Goal: Information Seeking & Learning: Learn about a topic

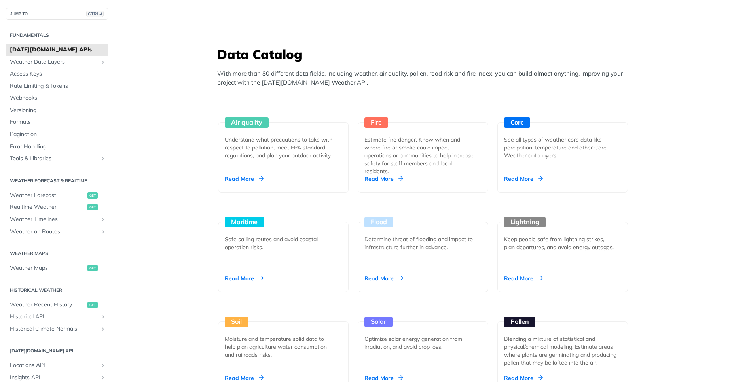
scroll to position [665, 0]
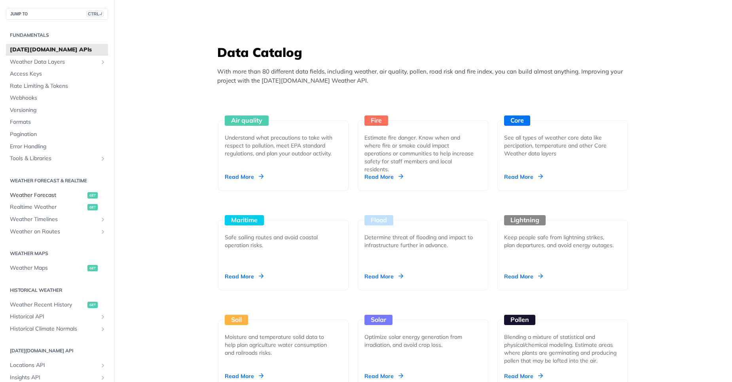
click at [42, 195] on span "Weather Forecast" at bounding box center [48, 196] width 76 height 8
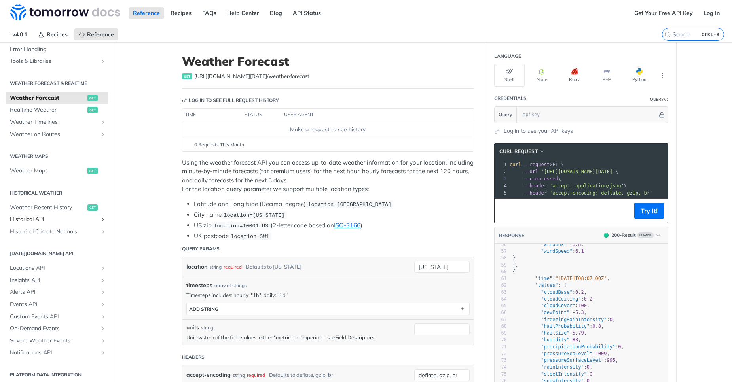
scroll to position [142, 0]
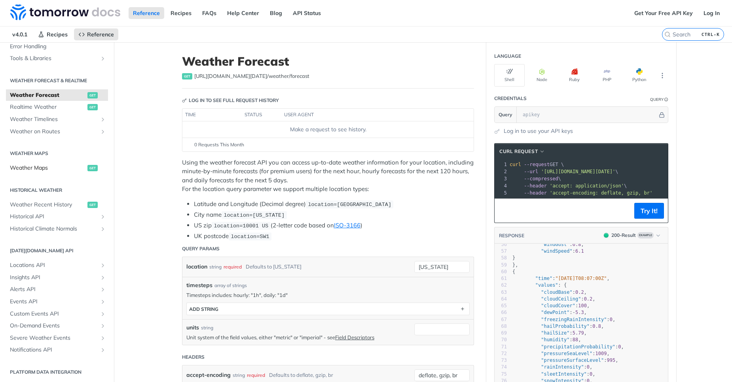
click at [59, 172] on span "Weather Maps" at bounding box center [48, 168] width 76 height 8
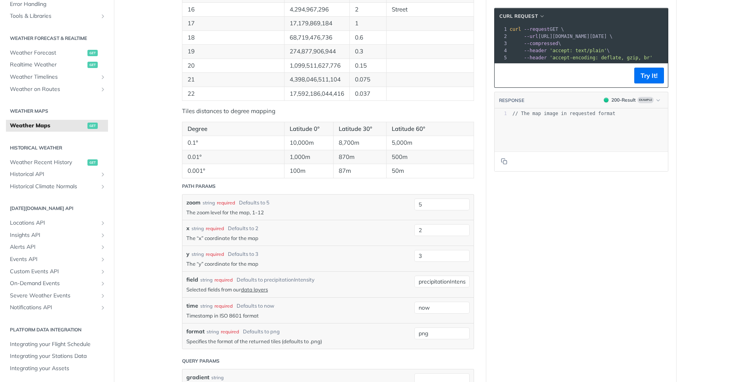
scroll to position [570, 0]
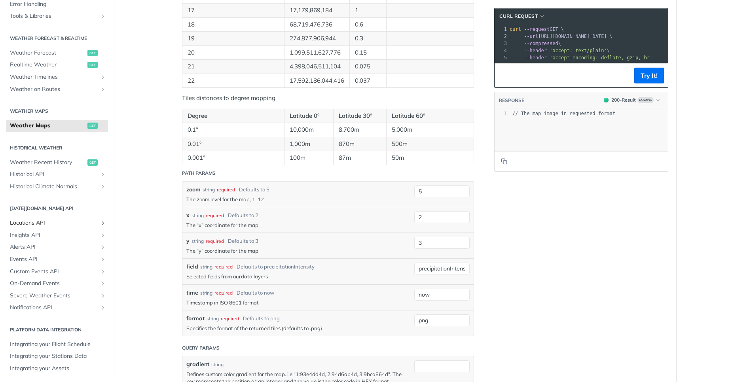
click at [33, 222] on span "Locations API" at bounding box center [54, 223] width 88 height 8
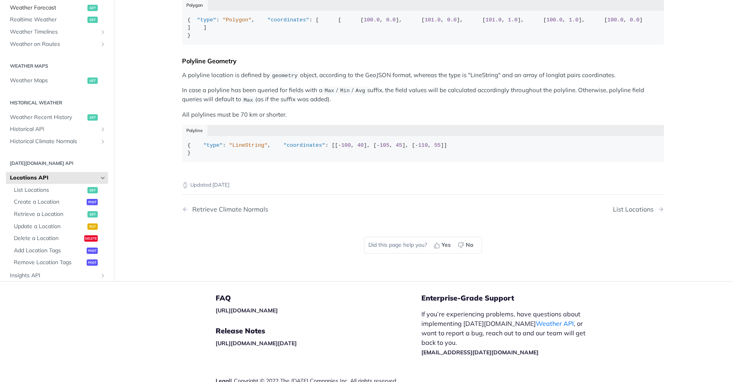
click at [51, 12] on span "Weather Forecast" at bounding box center [48, 8] width 76 height 8
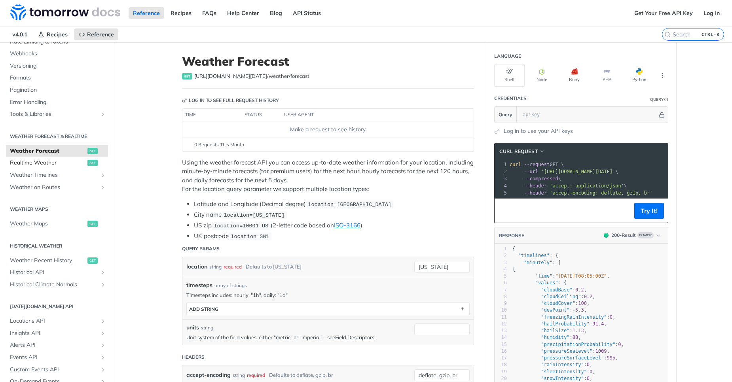
click at [37, 165] on span "Realtime Weather" at bounding box center [48, 163] width 76 height 8
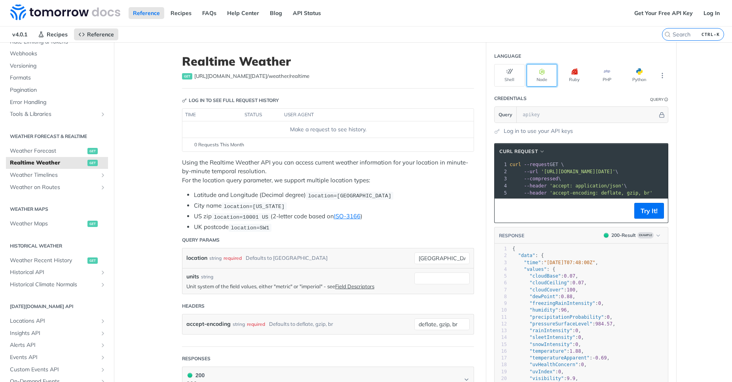
click at [536, 79] on button "Node" at bounding box center [542, 75] width 30 height 23
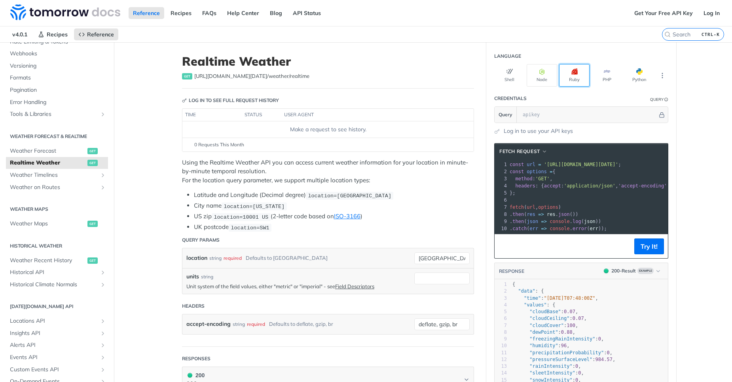
click at [568, 74] on button "Ruby" at bounding box center [574, 75] width 30 height 23
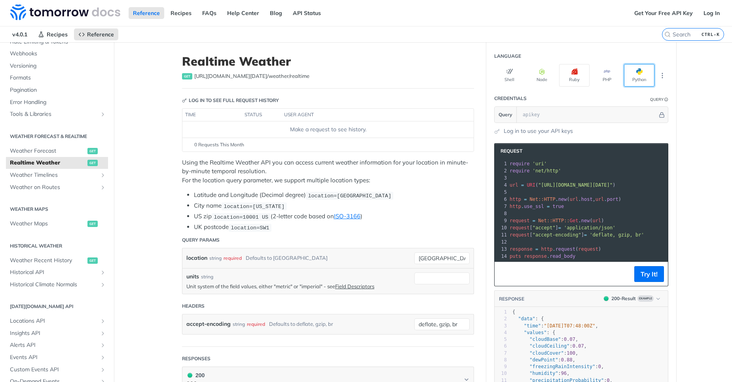
click at [631, 73] on button "Python" at bounding box center [639, 75] width 30 height 23
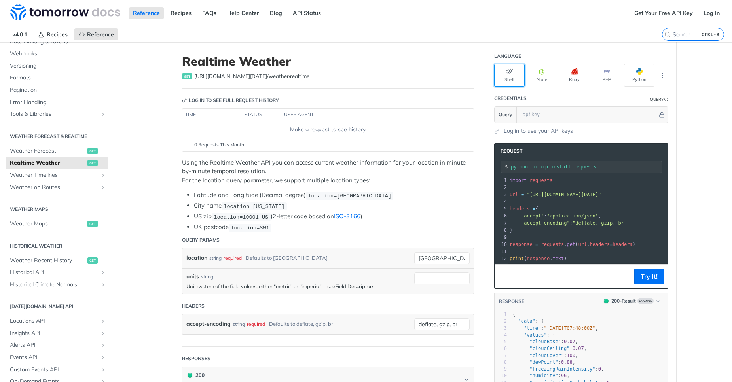
click at [510, 74] on button "Shell" at bounding box center [509, 75] width 30 height 23
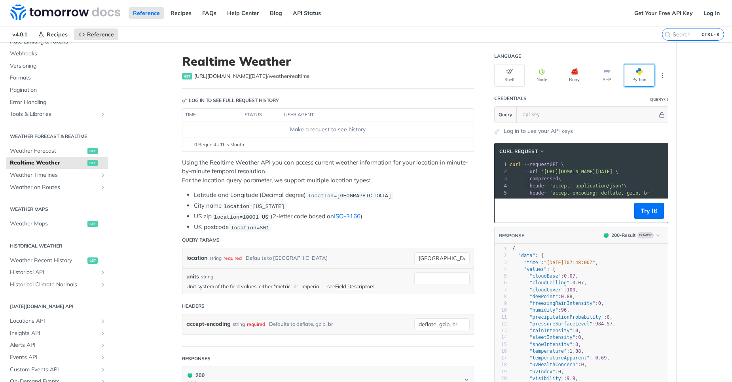
click at [639, 86] on button "Python" at bounding box center [639, 75] width 30 height 23
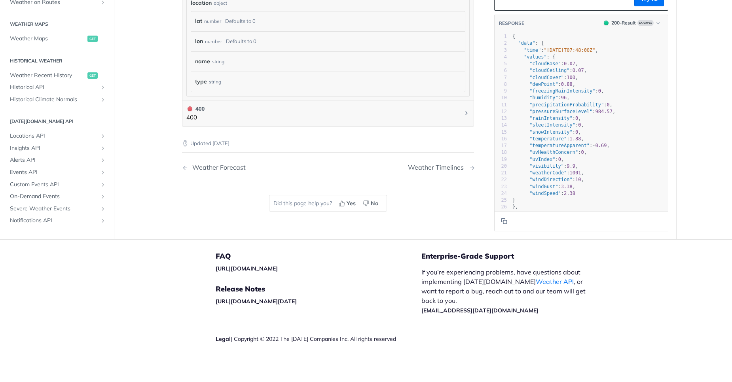
click at [436, 167] on div "Weather Timelines" at bounding box center [438, 168] width 60 height 8
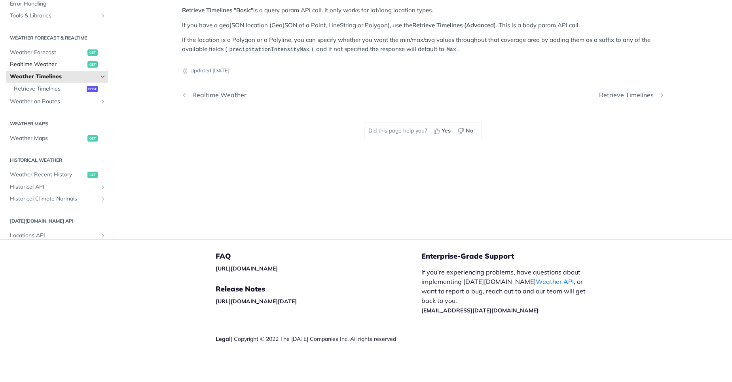
click at [41, 63] on span "Realtime Weather" at bounding box center [48, 65] width 76 height 8
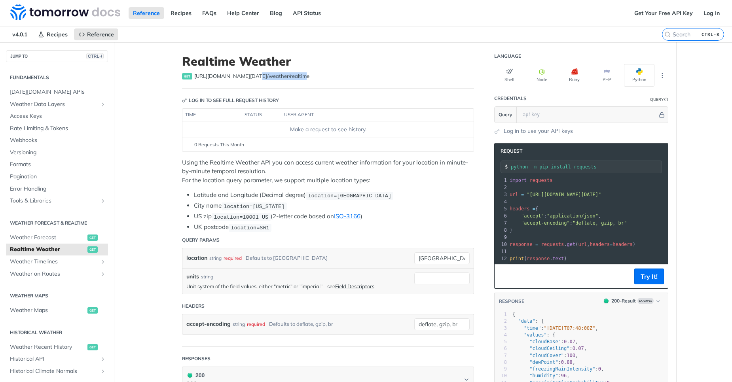
drag, startPoint x: 287, startPoint y: 75, endPoint x: 234, endPoint y: 78, distance: 53.1
click at [238, 78] on span "https://api.tomorrow.io/v4 /weather/realtime" at bounding box center [251, 76] width 115 height 8
click at [298, 78] on div "get https://api.tomorrow.io/v4 /weather/realtime" at bounding box center [328, 76] width 292 height 8
drag, startPoint x: 292, startPoint y: 78, endPoint x: 267, endPoint y: 78, distance: 24.5
click at [267, 78] on div "get https://api.tomorrow.io/v4 /weather/realtime" at bounding box center [328, 76] width 292 height 8
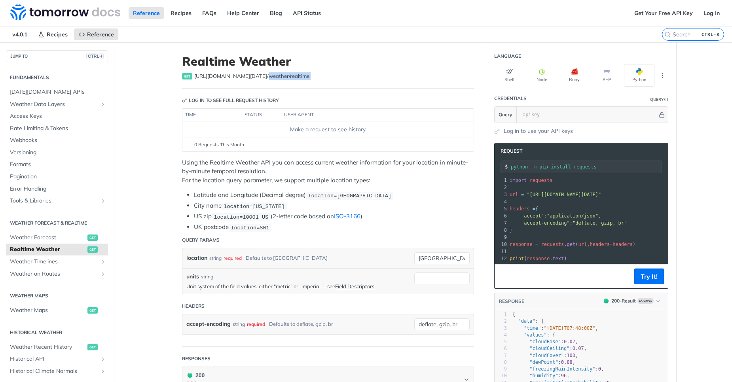
click at [268, 78] on span "https://api.tomorrow.io/v4 /weather/realtime" at bounding box center [251, 76] width 115 height 8
click at [184, 16] on link "Recipes" at bounding box center [181, 13] width 30 height 12
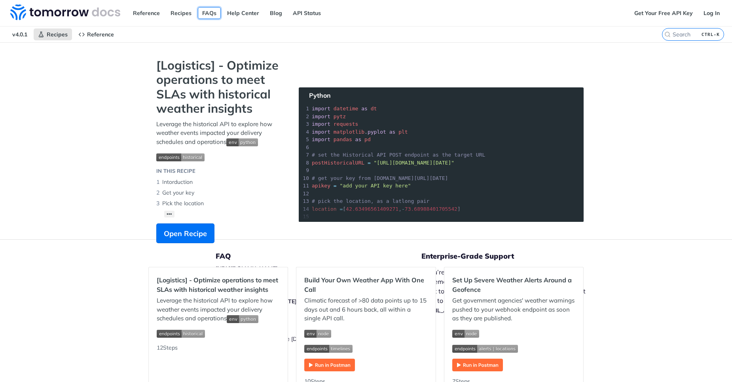
click at [213, 14] on link "FAQs" at bounding box center [209, 13] width 23 height 12
click at [91, 14] on img at bounding box center [65, 12] width 110 height 16
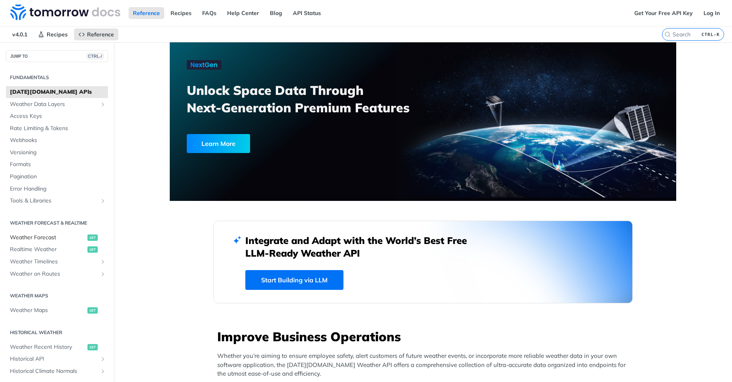
click at [45, 234] on span "Weather Forecast" at bounding box center [48, 238] width 76 height 8
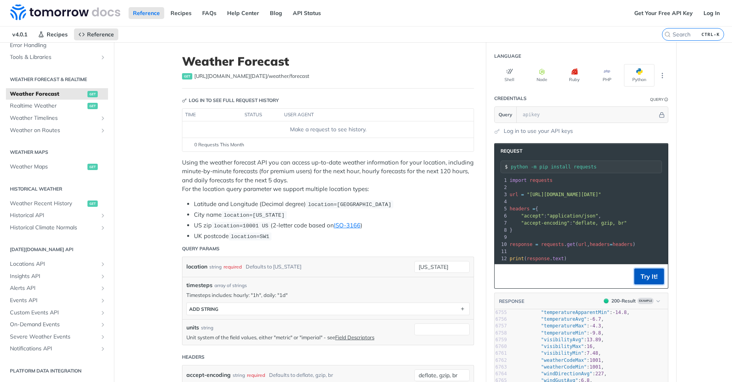
click at [643, 283] on button "Try It!" at bounding box center [649, 277] width 30 height 16
click at [534, 113] on input "text" at bounding box center [588, 115] width 139 height 16
click at [59, 34] on span "Recipes" at bounding box center [57, 34] width 21 height 7
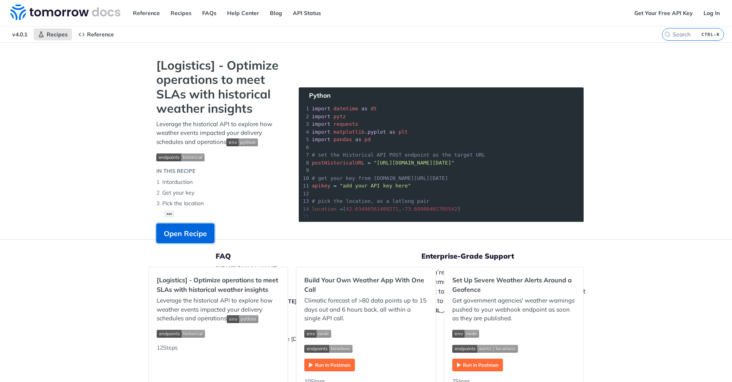
click at [188, 239] on button "Open Recipe" at bounding box center [185, 234] width 58 height 20
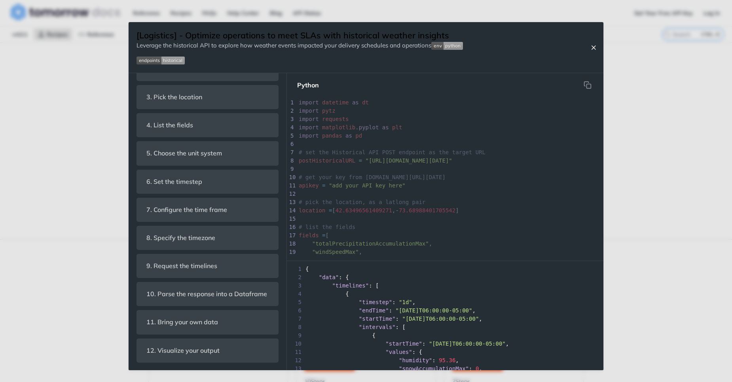
click at [588, 46] on button "Close Recipe" at bounding box center [594, 48] width 12 height 8
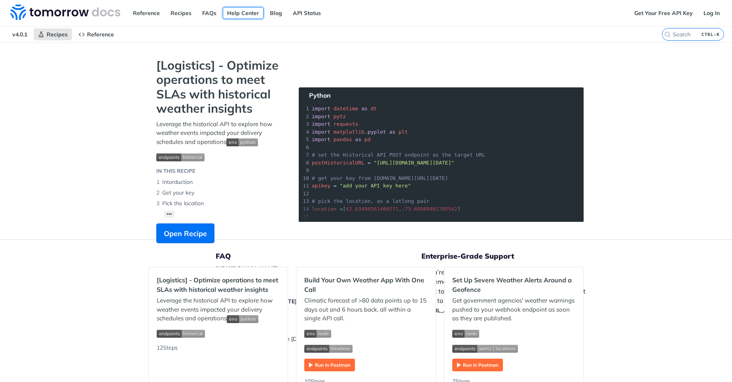
click at [232, 8] on link "Help Center" at bounding box center [243, 13] width 41 height 12
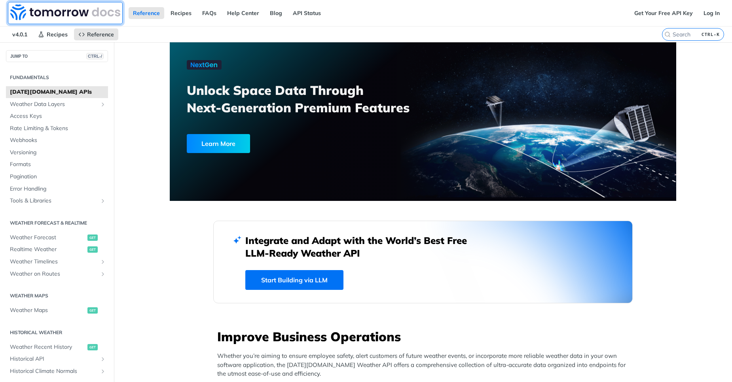
click at [67, 15] on img at bounding box center [65, 12] width 110 height 16
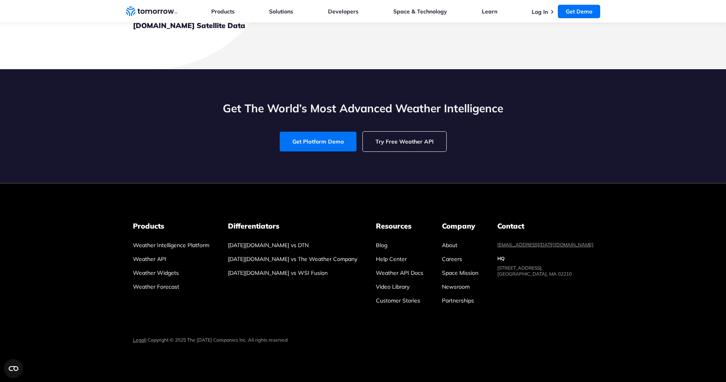
scroll to position [2992, 0]
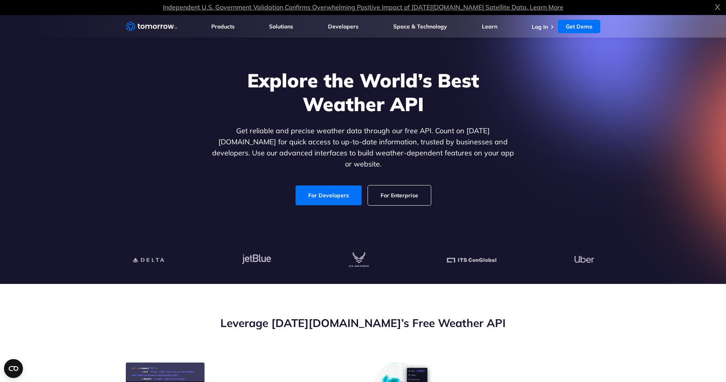
scroll to position [0, 0]
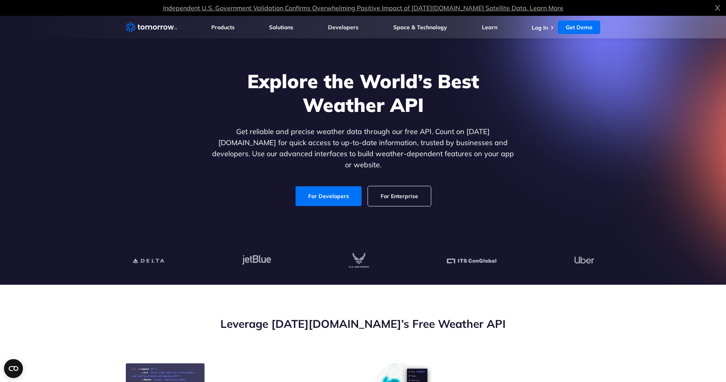
click at [163, 25] on icon "Weather Intelligence Solutions" at bounding box center [151, 27] width 51 height 10
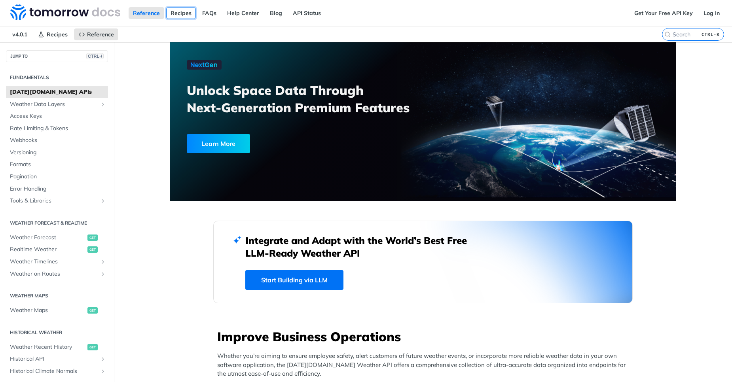
click at [180, 16] on link "Recipes" at bounding box center [181, 13] width 30 height 12
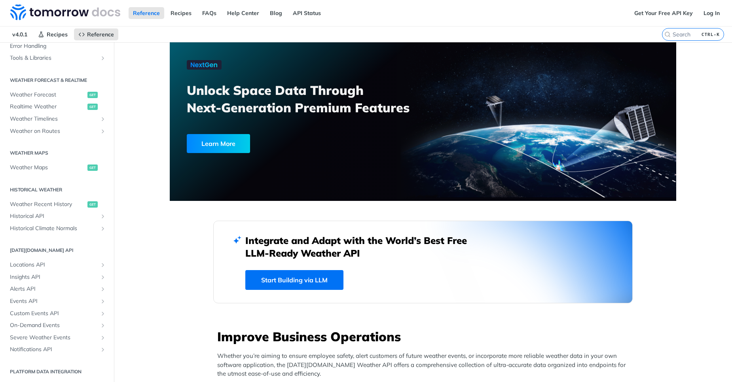
scroll to position [144, 0]
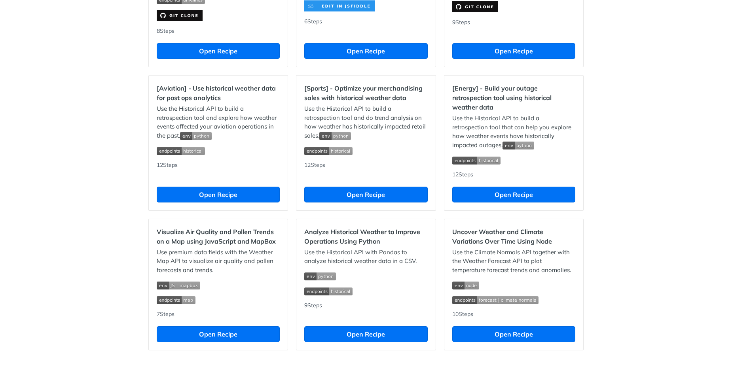
scroll to position [666, 0]
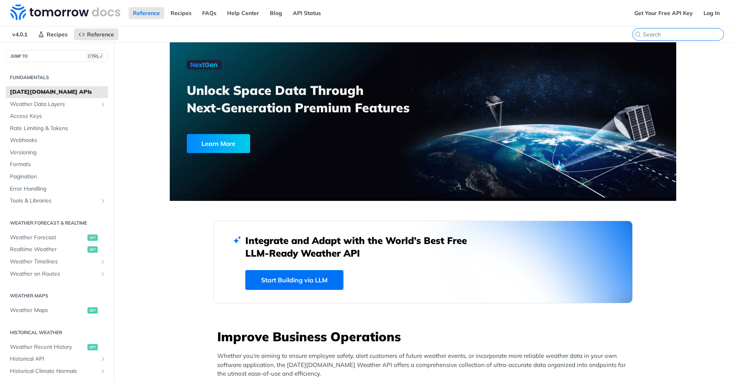
click at [685, 36] on input "CTRL-K" at bounding box center [683, 34] width 81 height 7
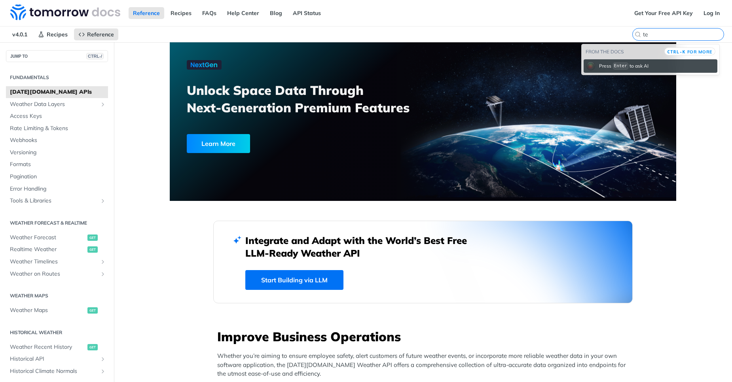
type input "t"
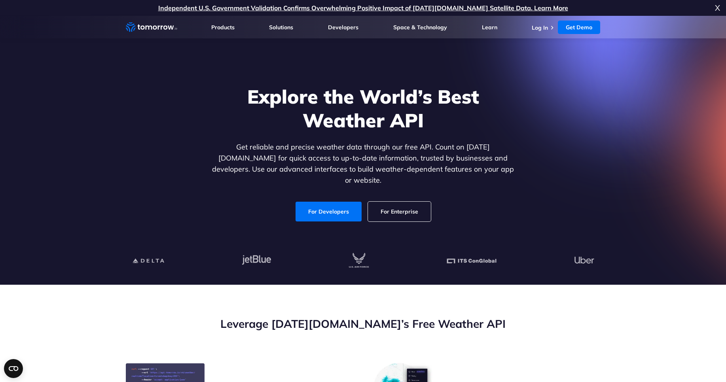
click at [394, 206] on link "For Enterprise" at bounding box center [399, 212] width 63 height 20
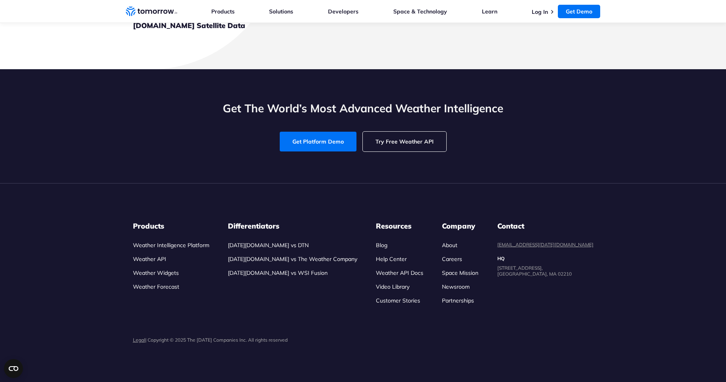
scroll to position [3514, 0]
drag, startPoint x: 81, startPoint y: 163, endPoint x: 98, endPoint y: 71, distance: 93.4
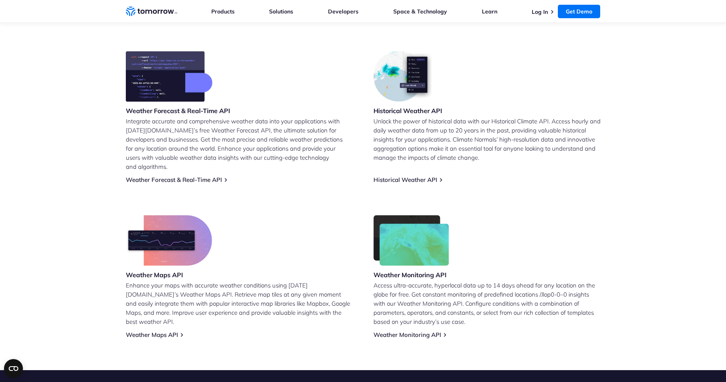
scroll to position [0, 0]
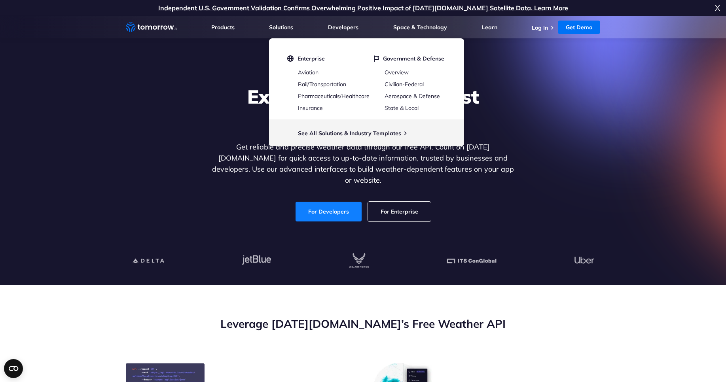
click at [334, 207] on link "For Developers" at bounding box center [329, 212] width 66 height 20
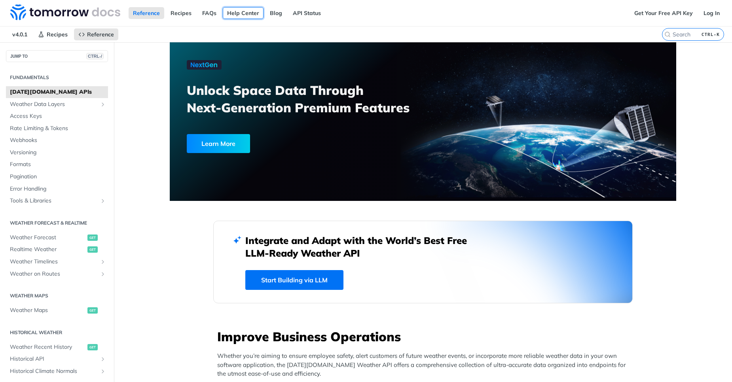
click at [251, 11] on link "Help Center" at bounding box center [243, 13] width 41 height 12
